Goal: Task Accomplishment & Management: Manage account settings

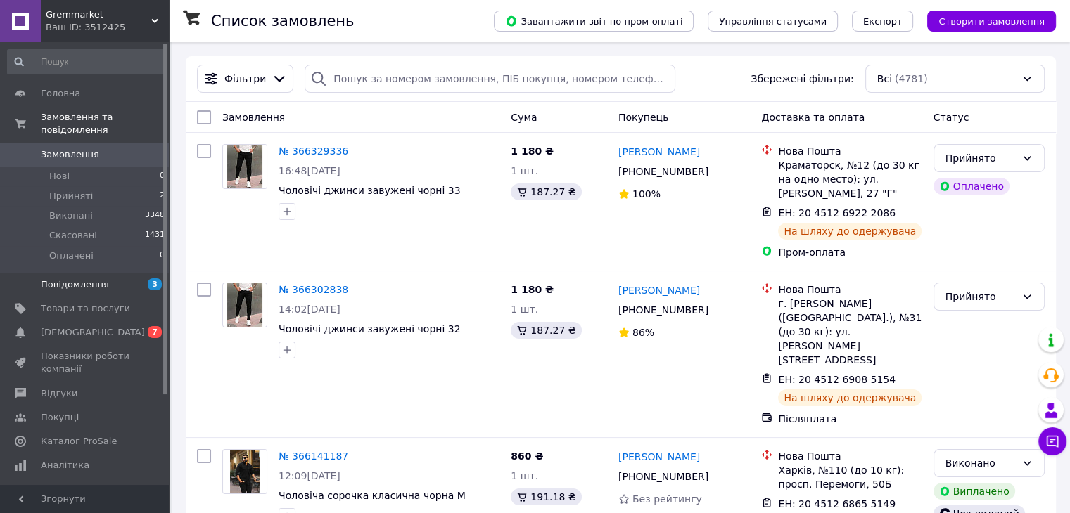
click at [121, 278] on span "Повідомлення" at bounding box center [85, 284] width 89 height 13
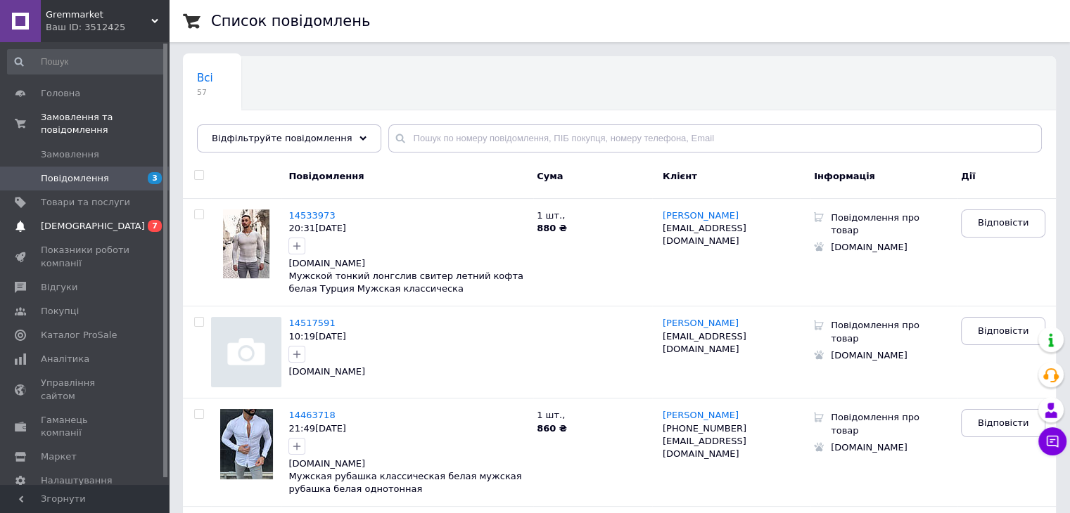
click at [140, 220] on span "0 7" at bounding box center [149, 226] width 39 height 13
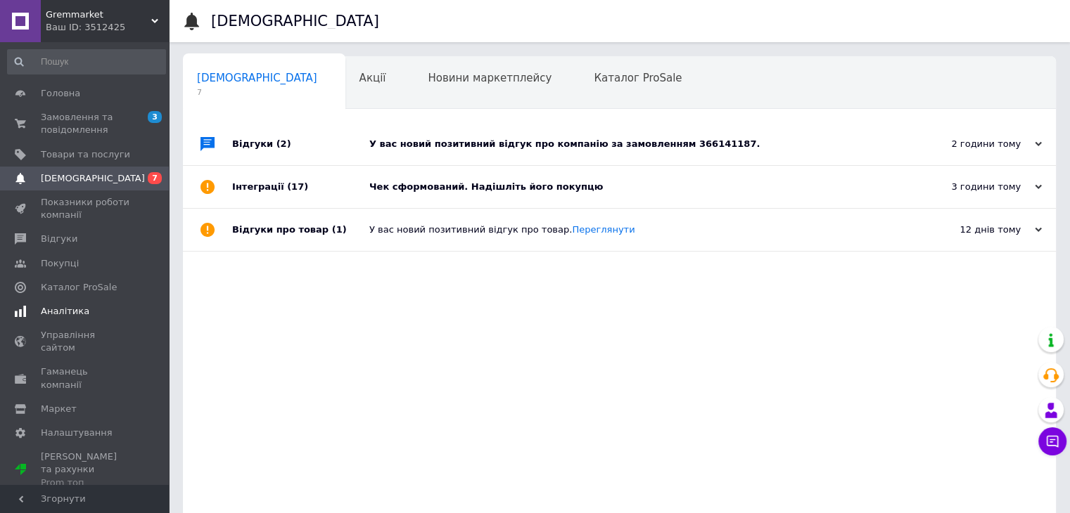
click at [115, 312] on span "Аналітика" at bounding box center [85, 311] width 89 height 13
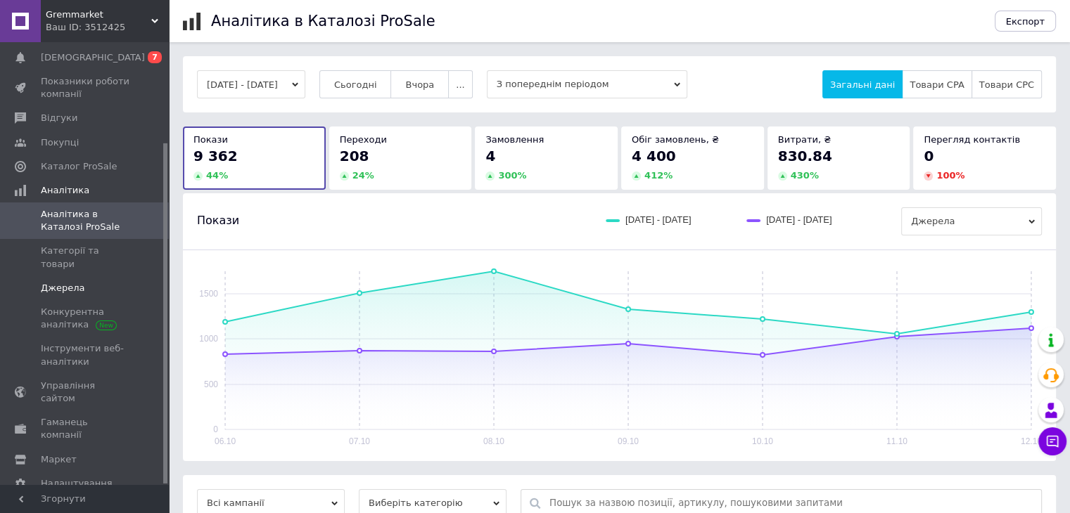
scroll to position [129, 0]
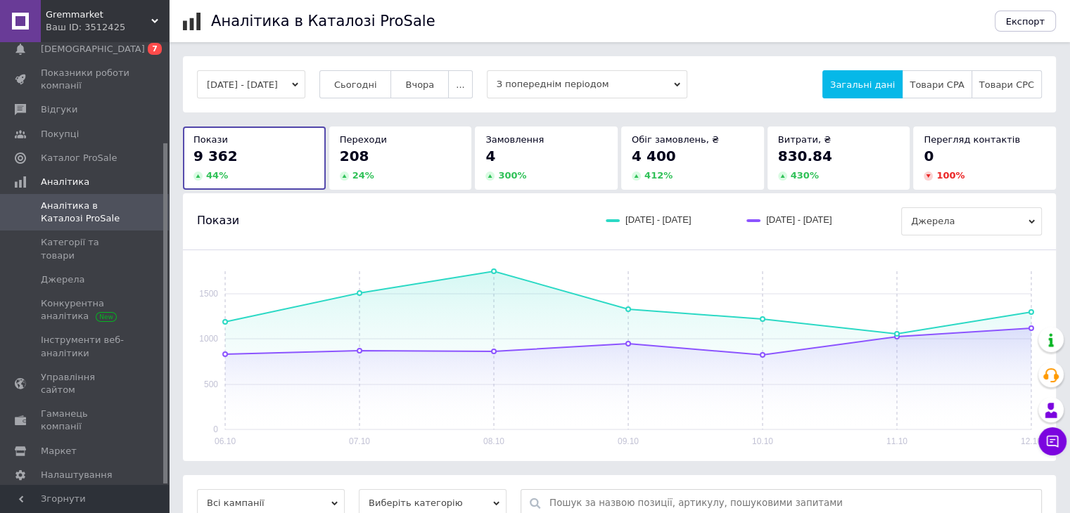
click at [113, 219] on span "Аналітика в Каталозі ProSale" at bounding box center [85, 212] width 89 height 25
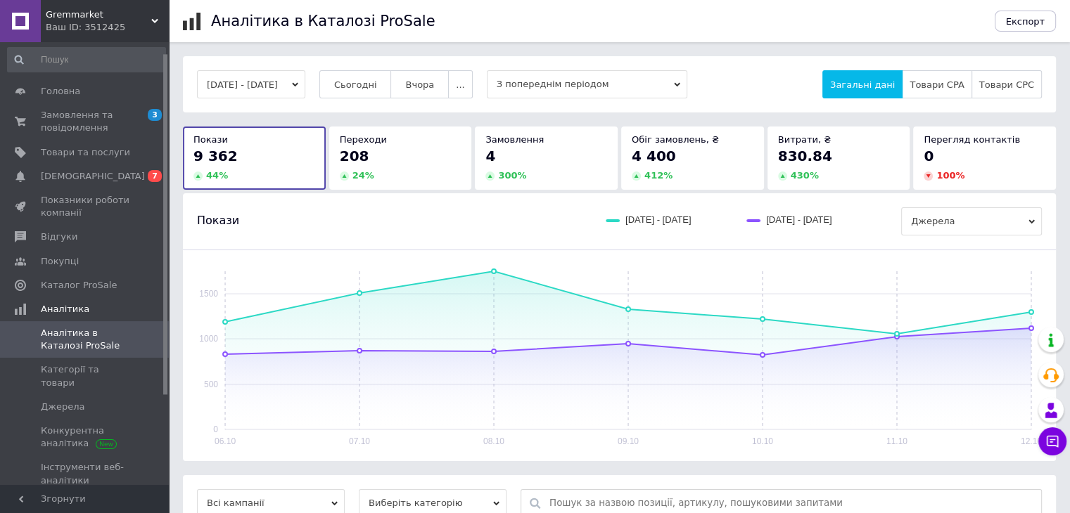
scroll to position [0, 0]
click at [107, 286] on span "Каталог ProSale" at bounding box center [85, 287] width 89 height 13
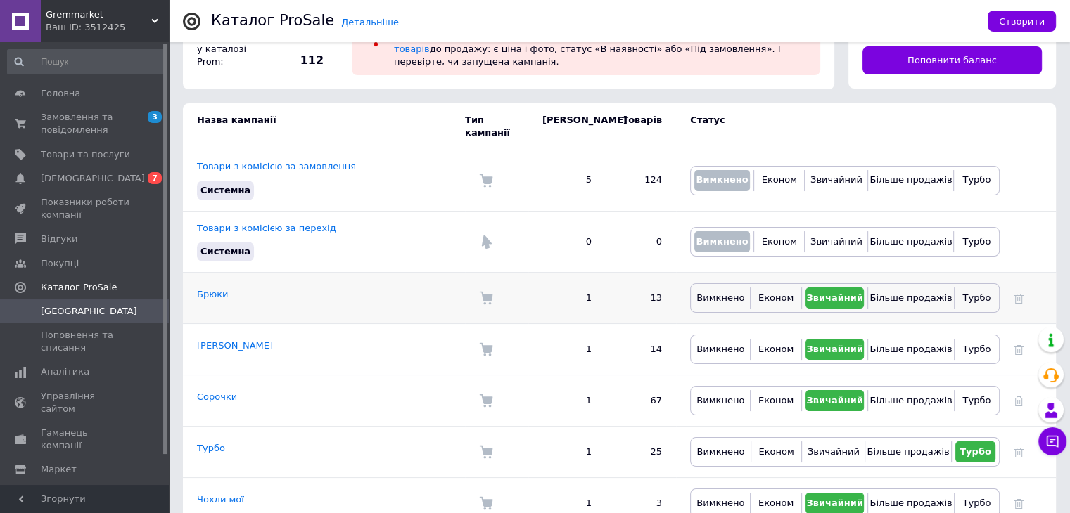
scroll to position [141, 0]
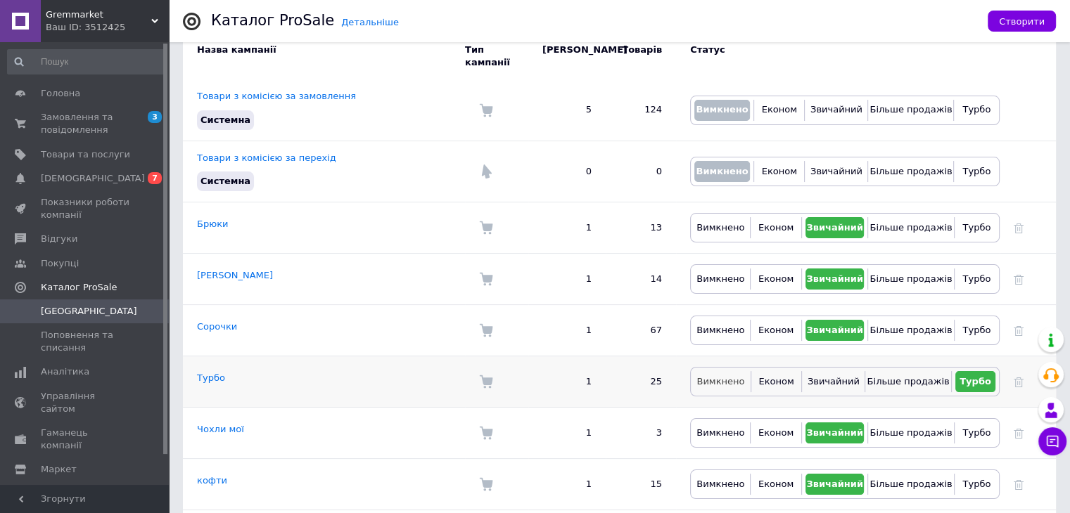
click at [734, 376] on span "Вимкнено" at bounding box center [720, 381] width 48 height 11
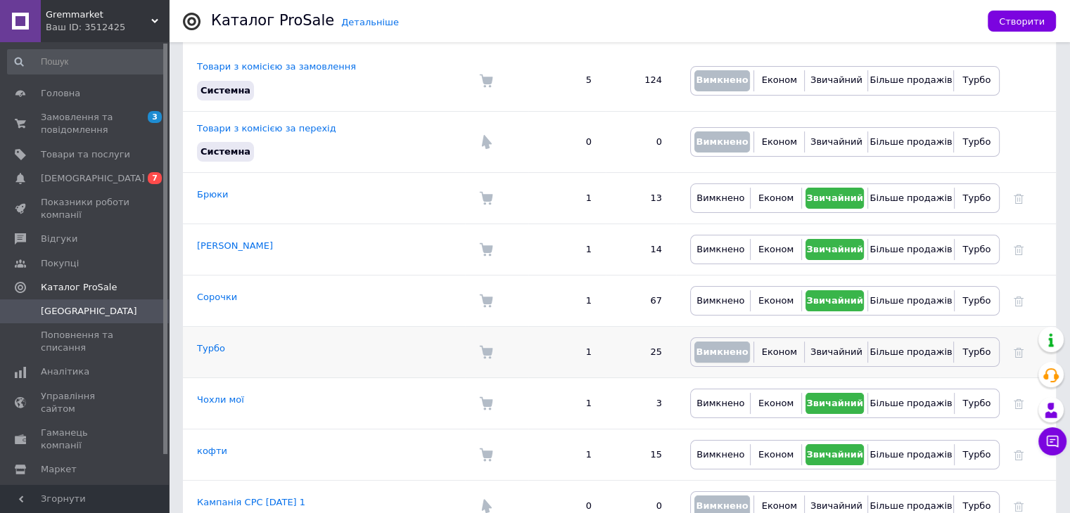
scroll to position [186, 0]
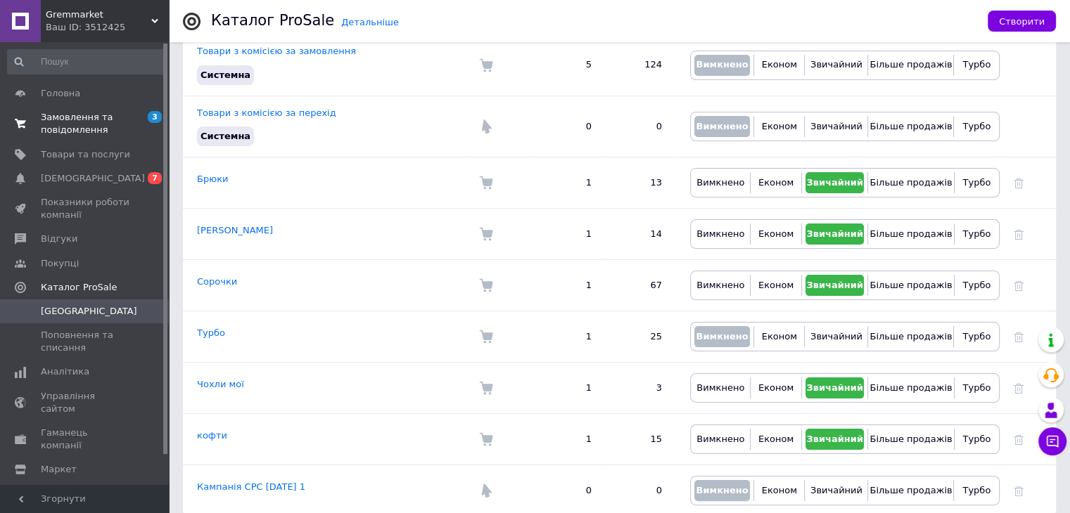
click at [68, 124] on span "Замовлення та повідомлення" at bounding box center [85, 123] width 89 height 25
